Goal: Transaction & Acquisition: Purchase product/service

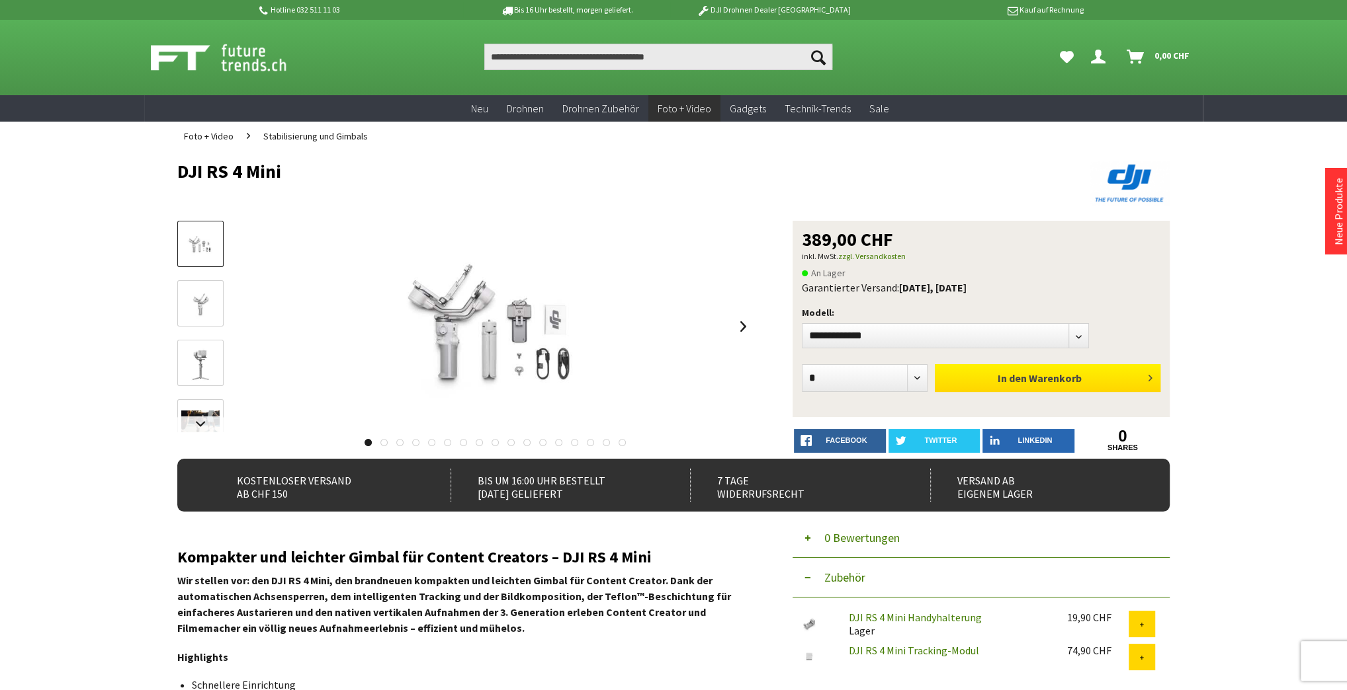
click at [1087, 374] on button "In den Warenkorb" at bounding box center [1048, 378] width 226 height 28
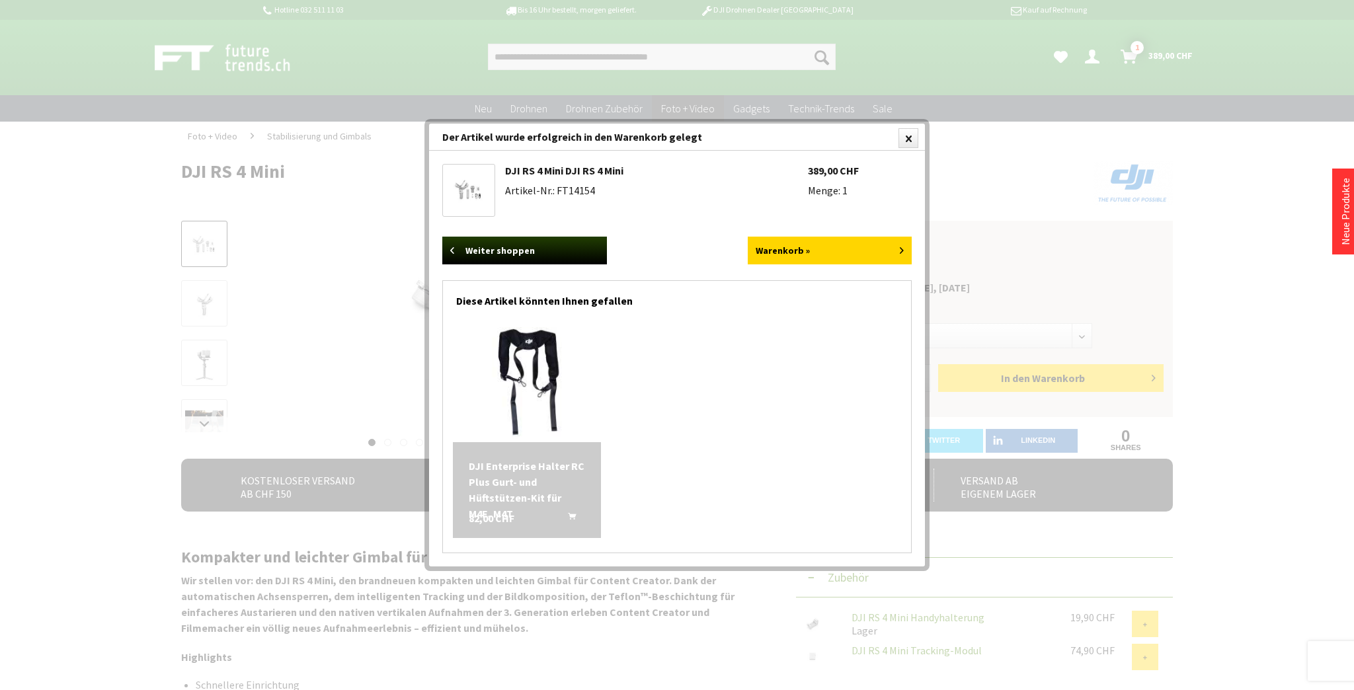
click at [1247, 481] on div at bounding box center [677, 345] width 1354 height 690
